Goal: Information Seeking & Learning: Stay updated

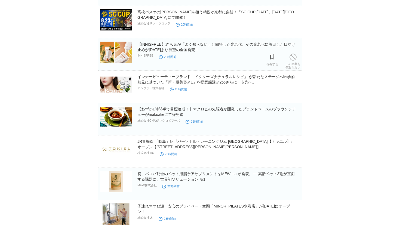
scroll to position [402, 0]
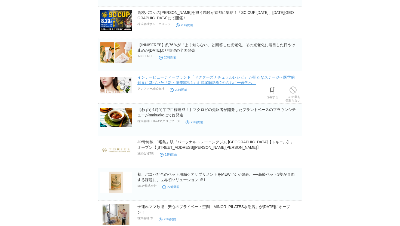
click at [183, 83] on link "インナービューティーブランド「ドクターズナチュラルレシピ」 が新たなステージへ医学的知見に基づいた「新・腸美容※1」を提案腸活※2のさらに一歩先へ。" at bounding box center [215, 80] width 157 height 10
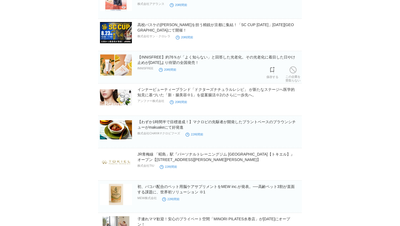
scroll to position [387, 0]
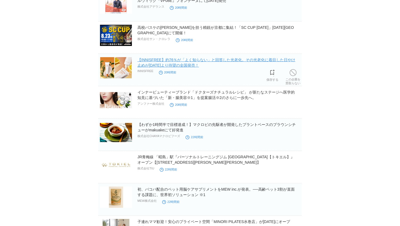
click at [193, 62] on link "【INNISFREE】約76％が「よく知らない」と回答した光老化。その光老化に着目した日やけ止めが[DATE]より待望の全国発売！​" at bounding box center [216, 63] width 158 height 10
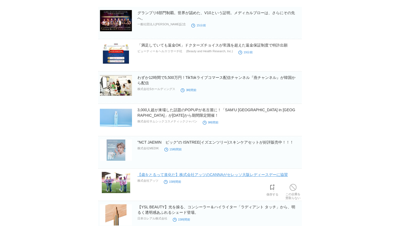
scroll to position [47, 0]
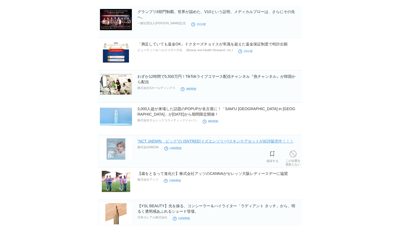
click at [192, 142] on link ""NCT JAEMIN　ピック"の ISNTREE(イズエンツリー)スキンケアセットが好評販売中！！！" at bounding box center [215, 141] width 156 height 4
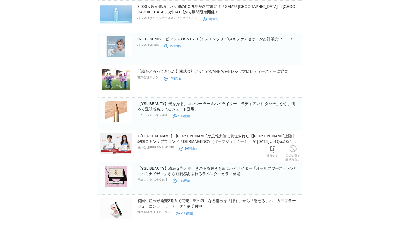
scroll to position [151, 0]
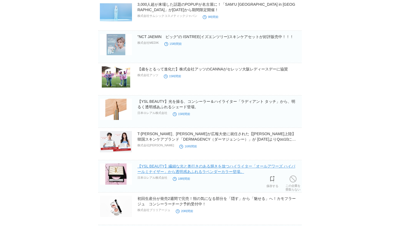
click at [229, 167] on link "【YSL BEAUTY】繊細な光と奥行きのある輝きを放つハイライター「オールアワーズ ハイパールミナイザー」から透明感あふれるラベンダーカラー登場。" at bounding box center [216, 169] width 158 height 10
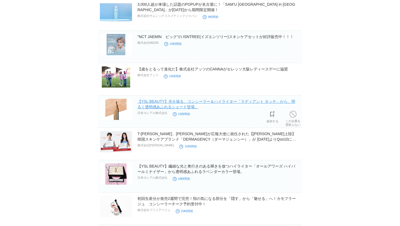
click at [181, 107] on link "【YSL BEAUTY】光を操る、コンシーラー＆ハイライター「ラディアント タッチ」から、明るく透明感あふれるシェード登場。" at bounding box center [216, 104] width 158 height 10
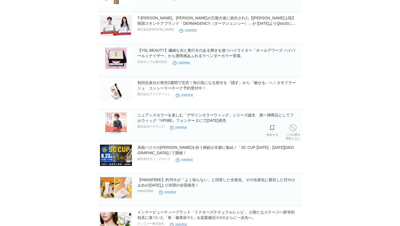
scroll to position [270, 0]
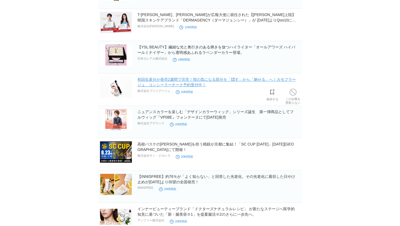
click at [205, 82] on link "初回生産分が発売2週間で完売！頬の気になる部分を「隠す」から「魅せる」へ！カモフラージュ　コンシーラーチーク予約受付中！" at bounding box center [216, 82] width 158 height 10
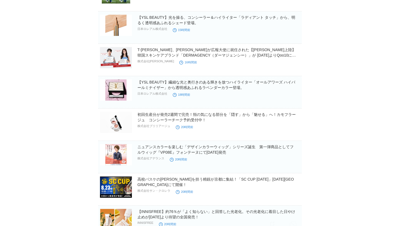
scroll to position [0, 0]
